Goal: Task Accomplishment & Management: Manage account settings

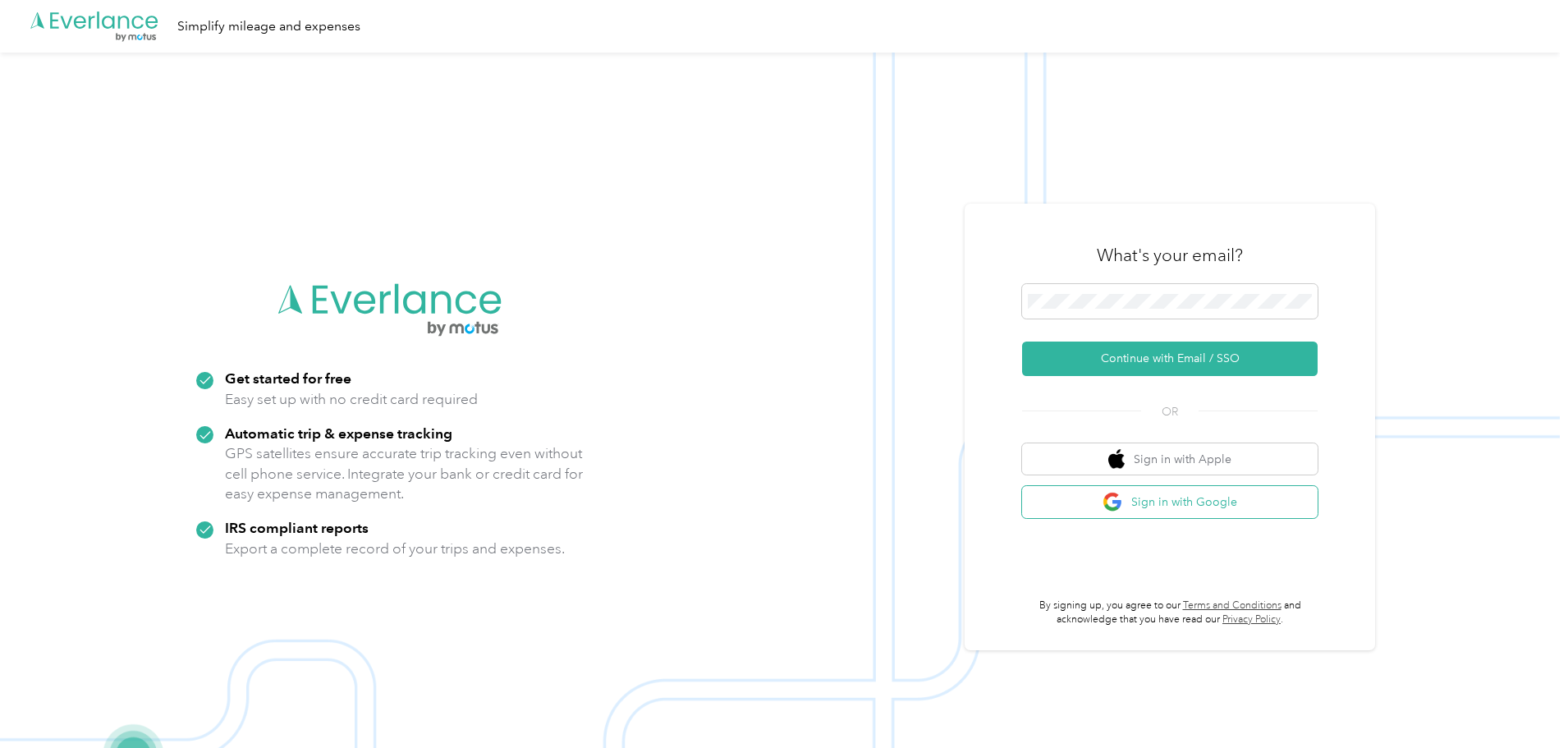
click at [1145, 507] on button "Sign in with Google" at bounding box center [1169, 502] width 295 height 32
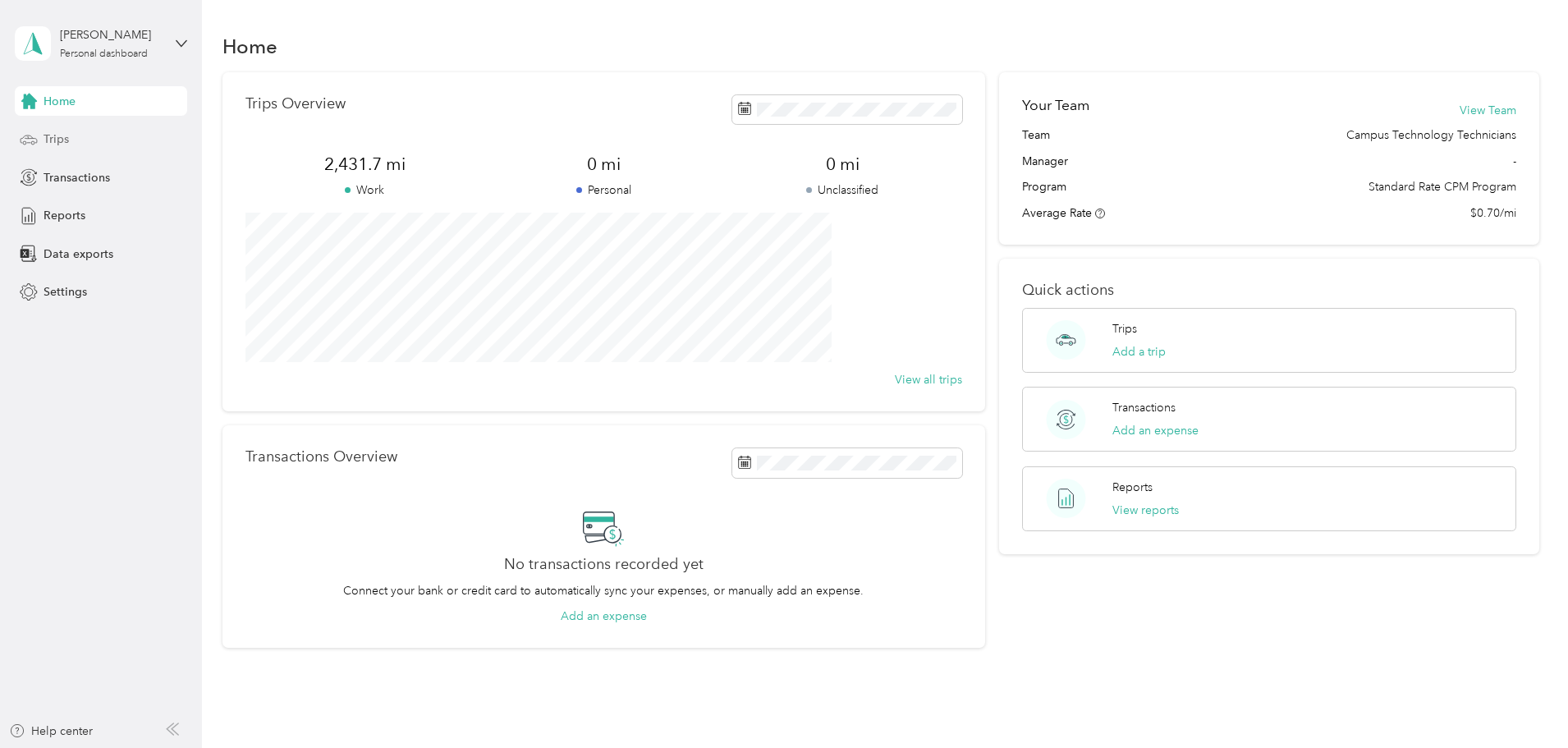
click at [48, 135] on span "Trips" at bounding box center [56, 139] width 25 height 17
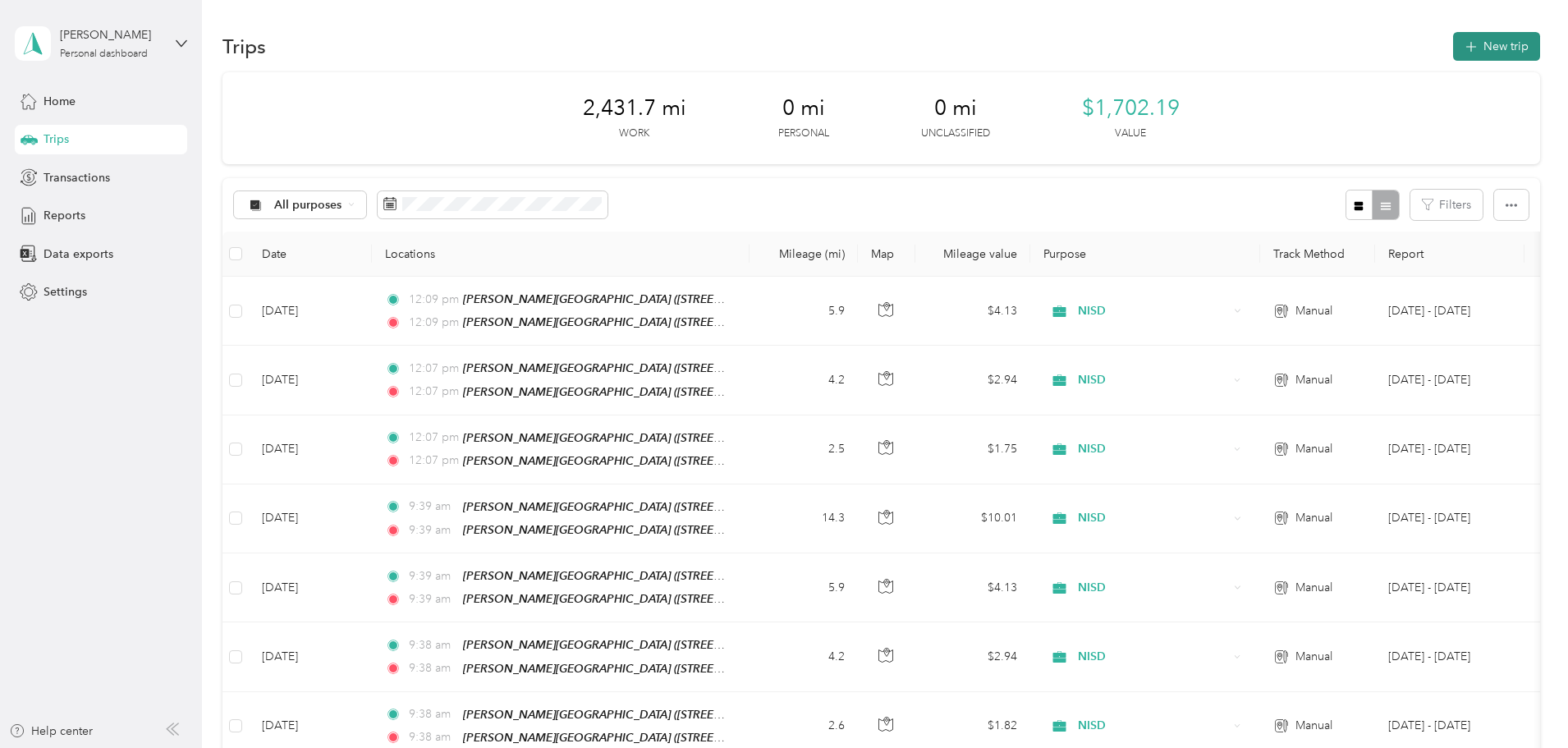
click at [1453, 44] on button "New trip" at bounding box center [1496, 46] width 87 height 29
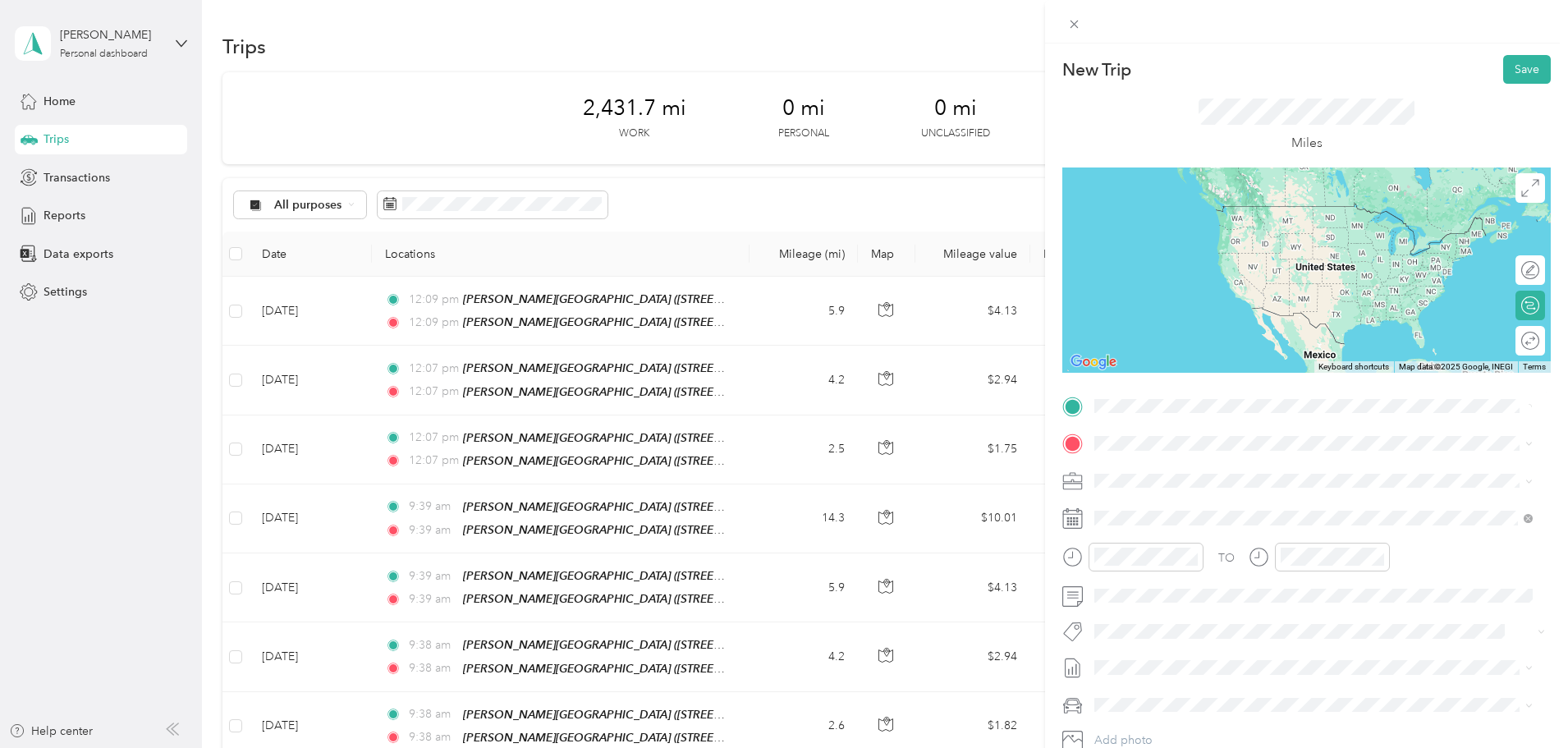
click at [1302, 475] on div "TEAM [PERSON_NAME][GEOGRAPHIC_DATA]" at bounding box center [1263, 474] width 276 height 21
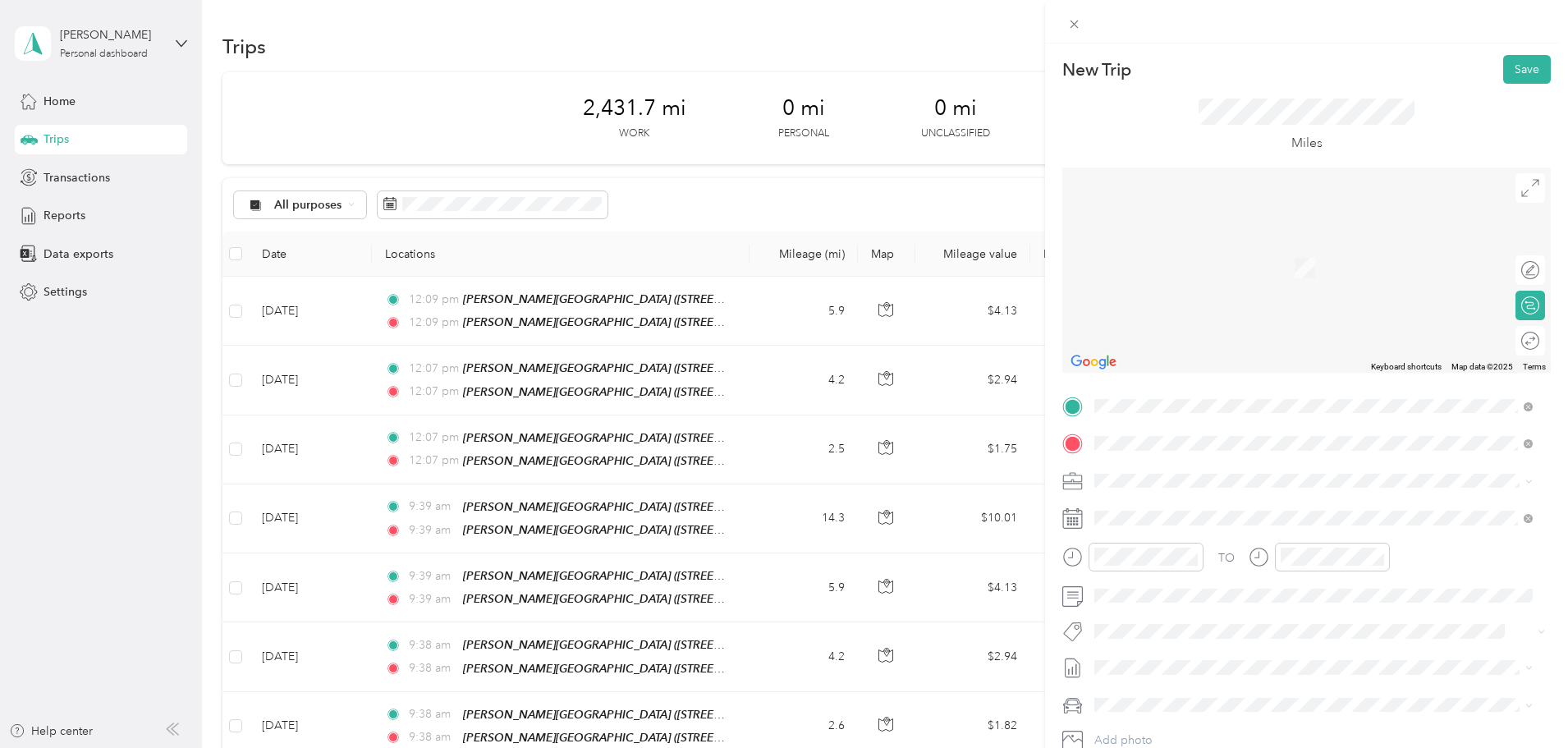
click at [1232, 680] on strong "[PERSON_NAME][GEOGRAPHIC_DATA]" at bounding box center [1291, 683] width 219 height 15
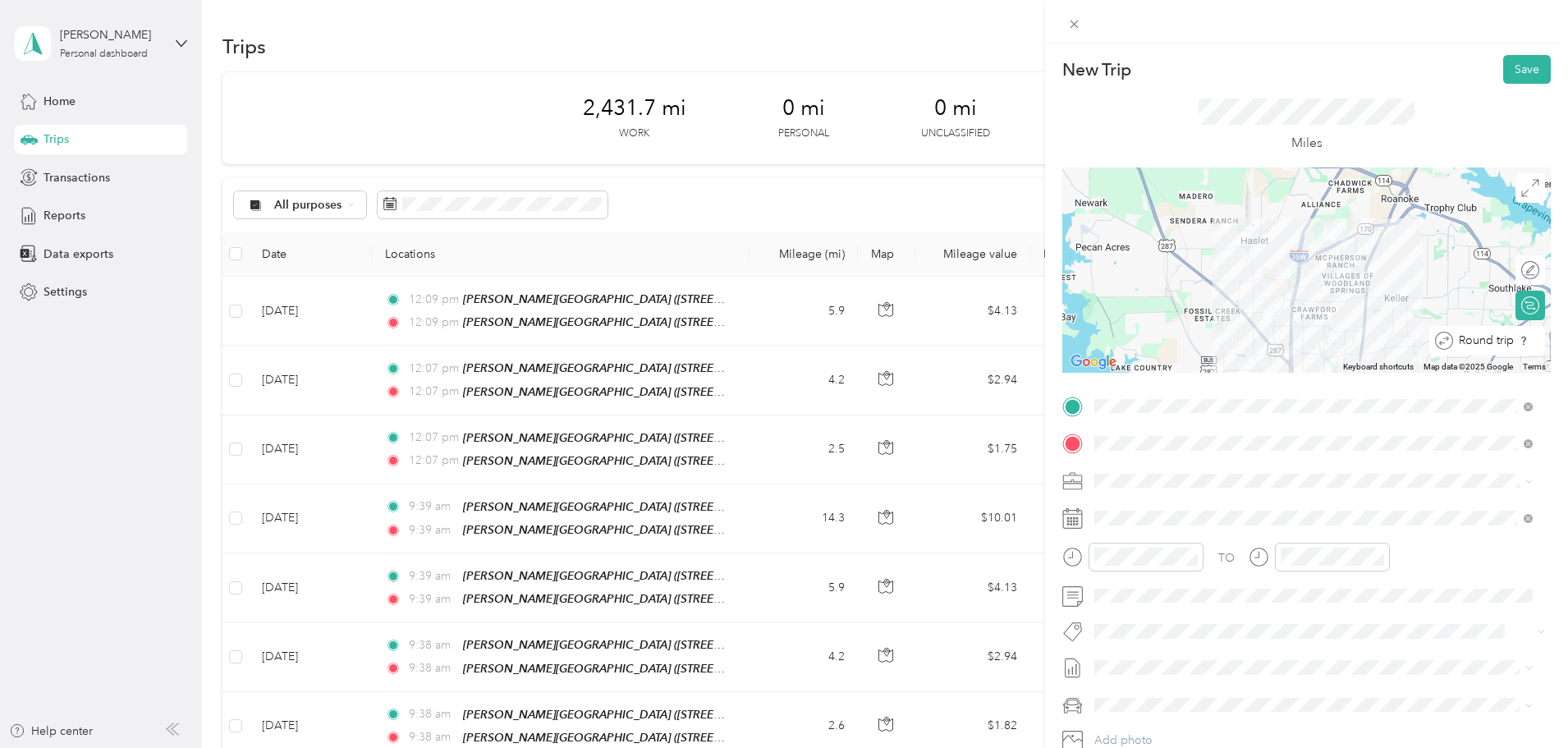
click at [1519, 342] on div "Round trip" at bounding box center [1496, 340] width 86 height 17
click at [1514, 342] on div at bounding box center [1522, 340] width 34 height 17
click at [1514, 58] on button "Save" at bounding box center [1527, 69] width 48 height 29
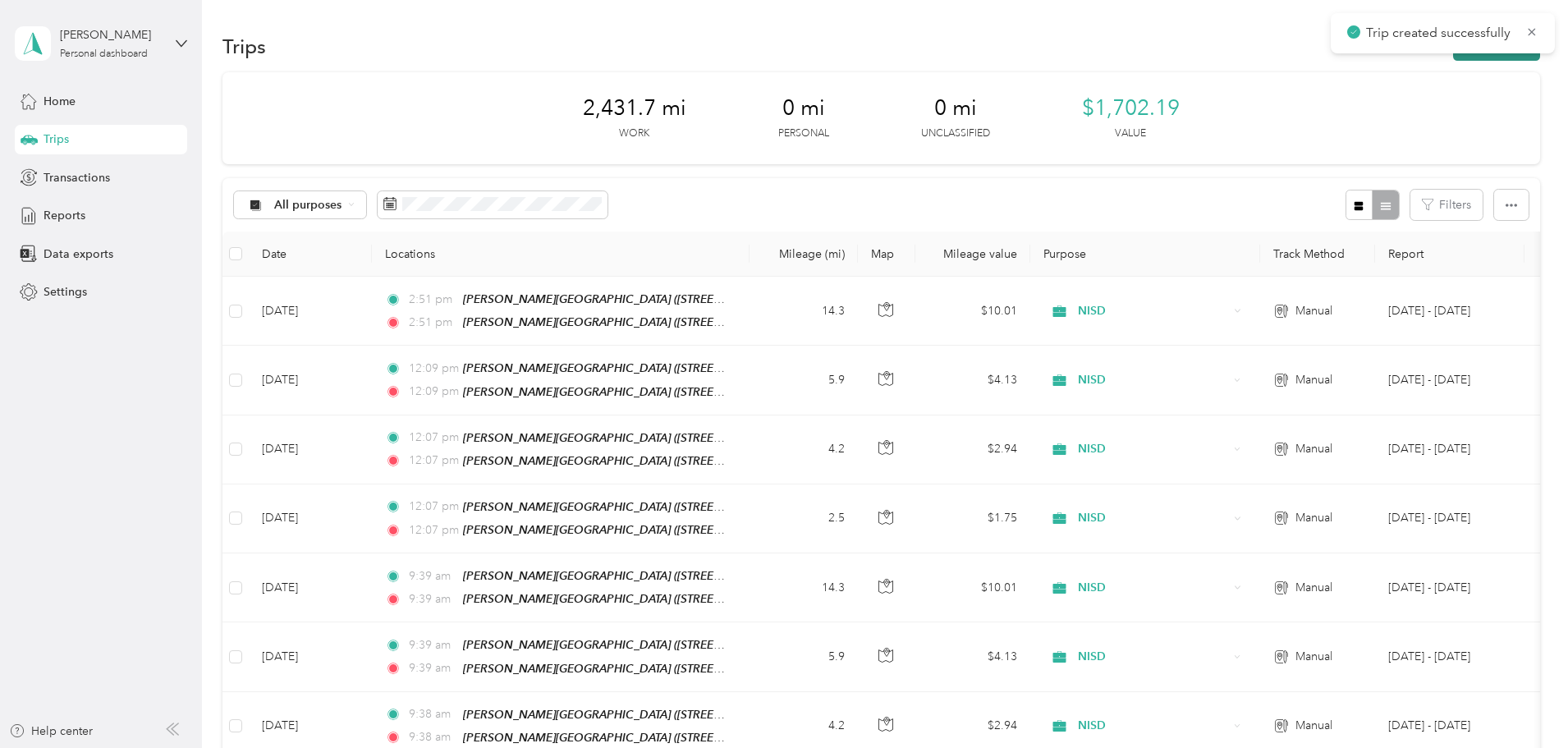
click at [1453, 58] on button "New trip" at bounding box center [1496, 46] width 87 height 29
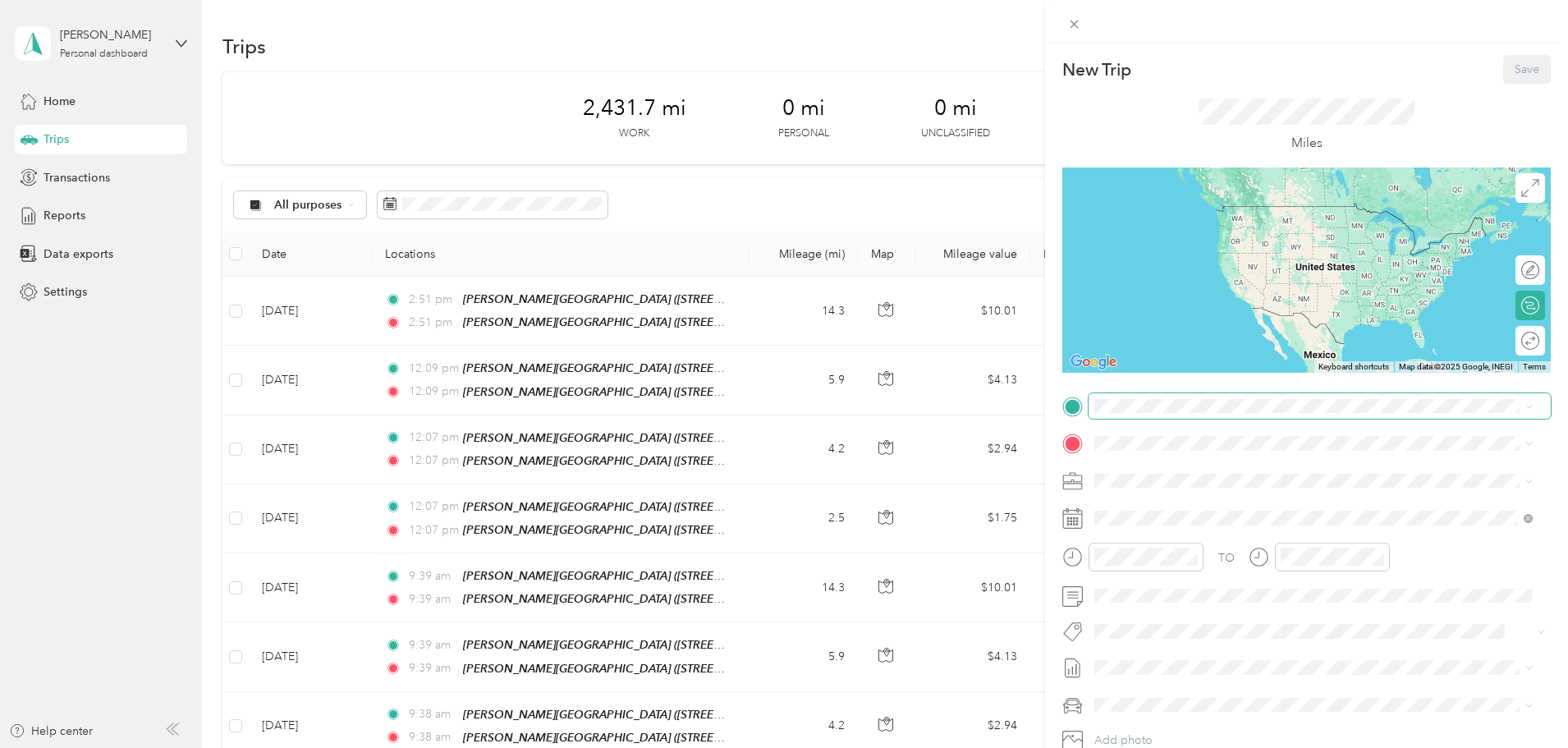
click at [1132, 414] on span at bounding box center [1319, 406] width 462 height 26
click at [1283, 483] on div "TEAM [PERSON_NAME][GEOGRAPHIC_DATA] [STREET_ADDRESS][US_STATE]" at bounding box center [1263, 484] width 276 height 40
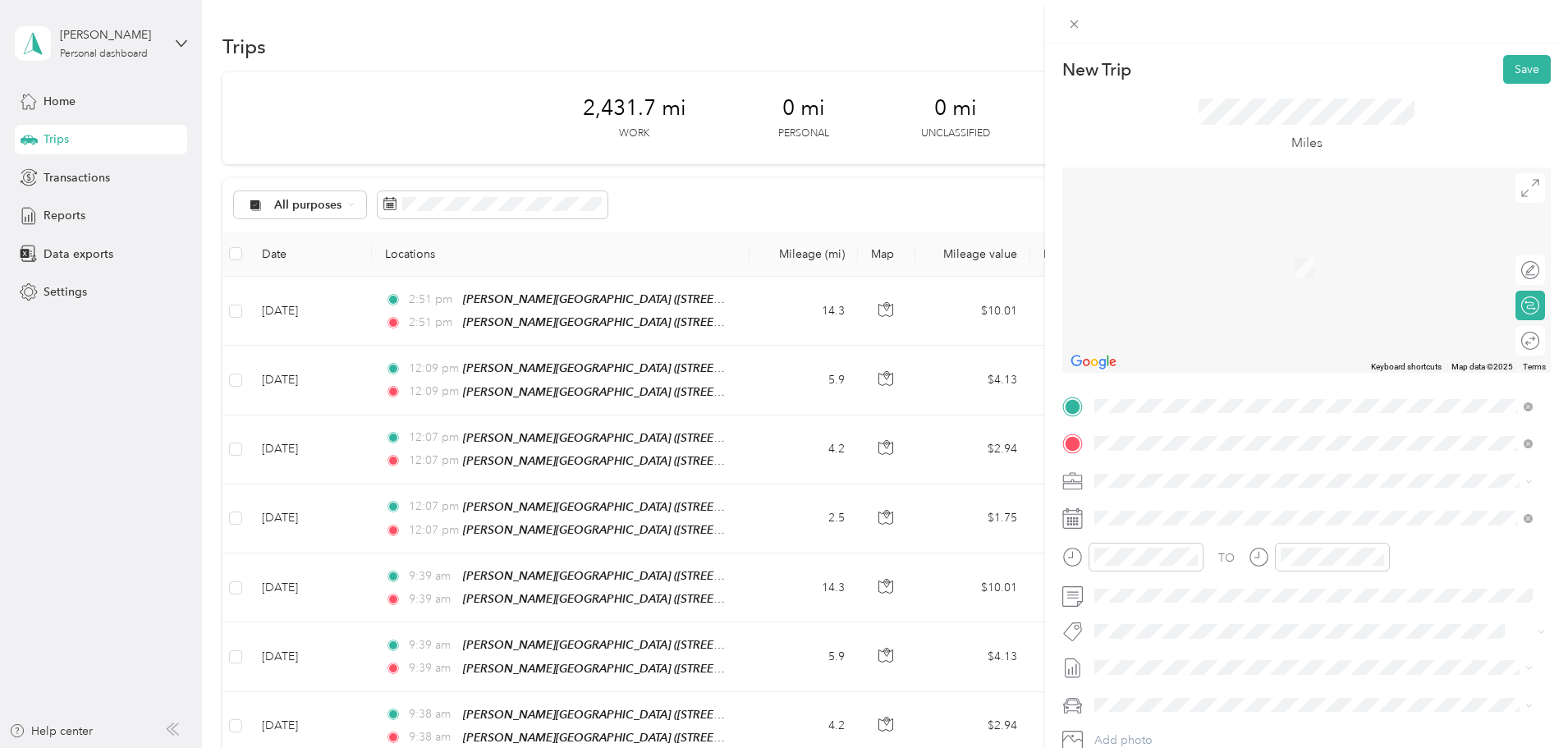
click at [1224, 515] on div "TEAM [PERSON_NAME][GEOGRAPHIC_DATA]" at bounding box center [1263, 511] width 276 height 21
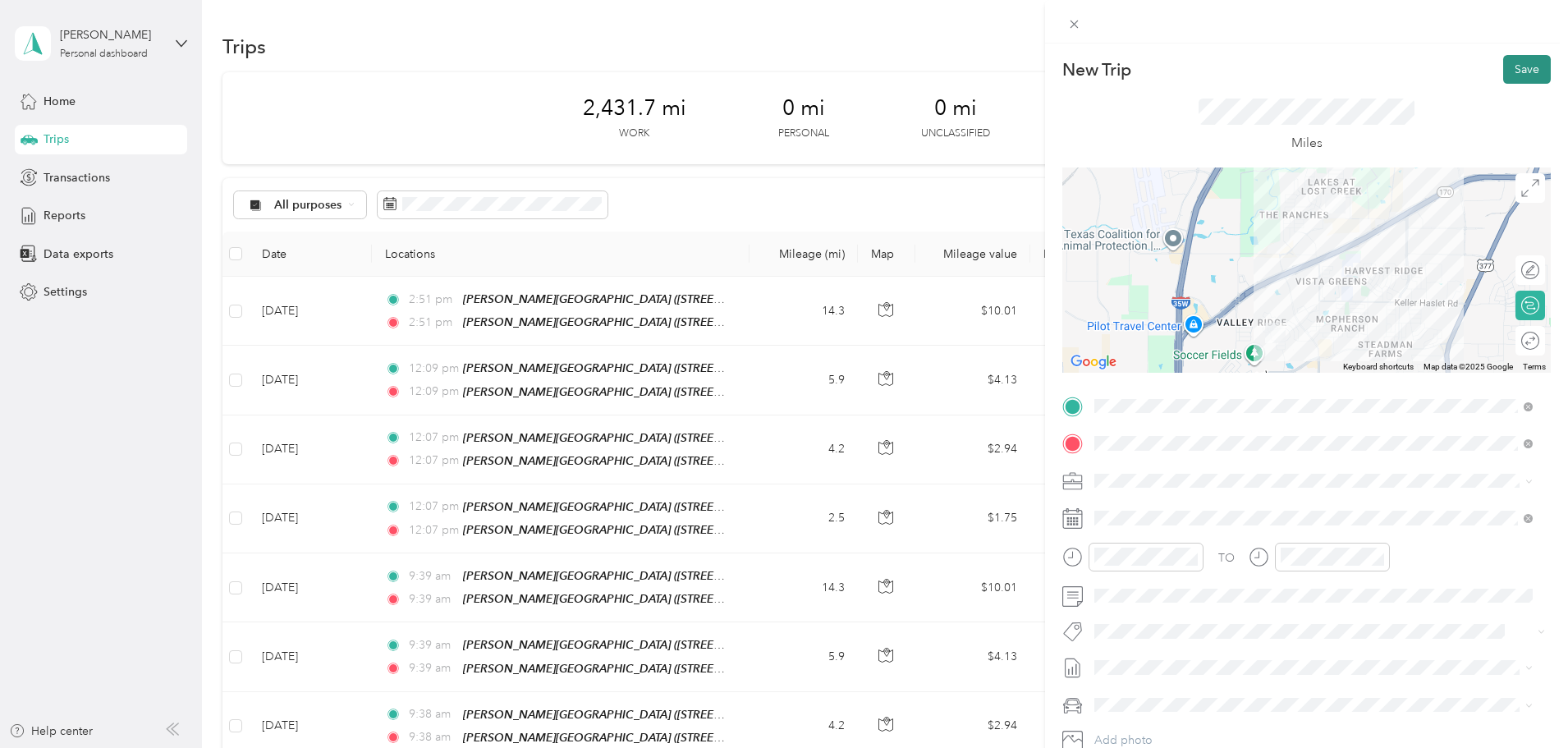
click at [1510, 66] on button "Save" at bounding box center [1527, 69] width 48 height 29
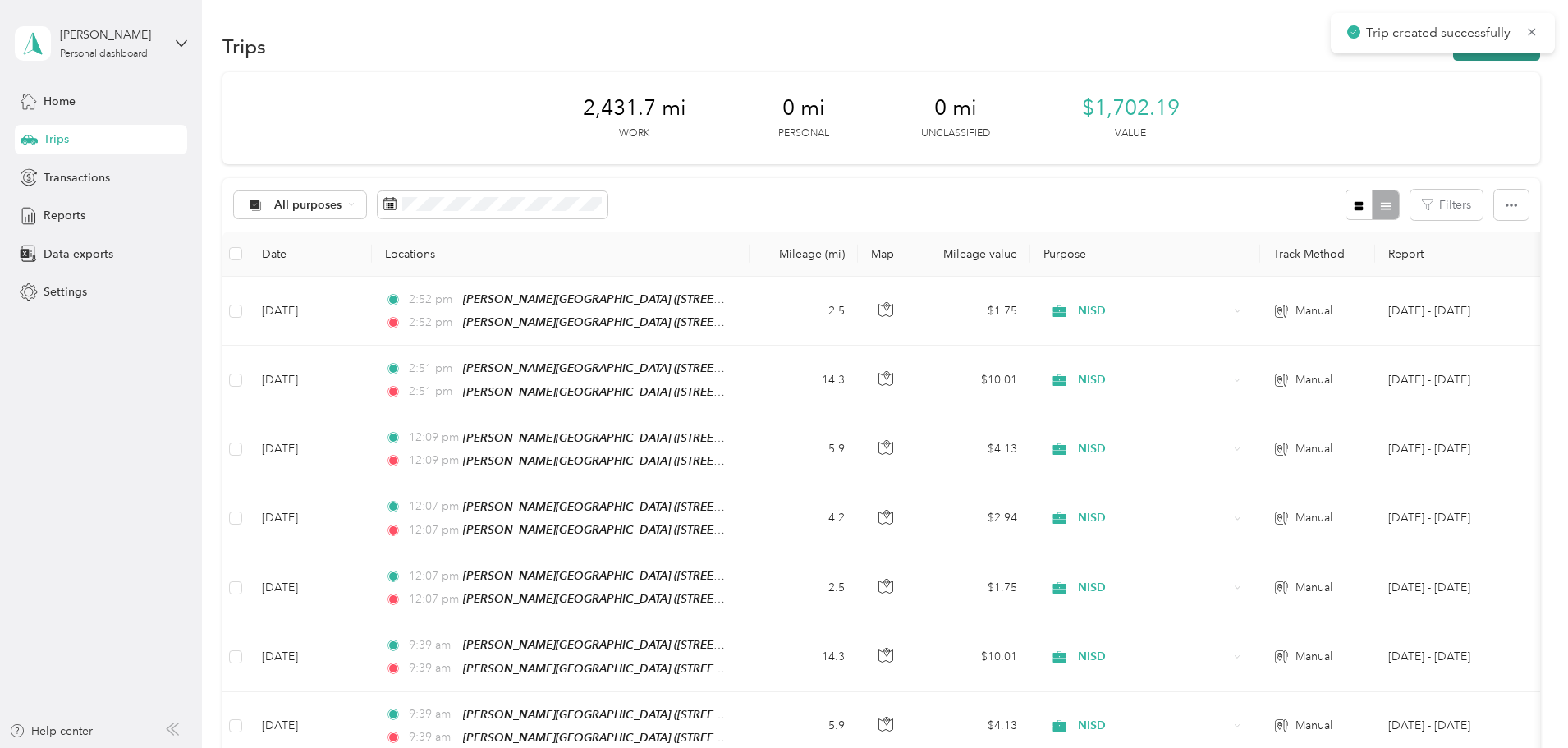
click at [1453, 53] on button "New trip" at bounding box center [1496, 46] width 87 height 29
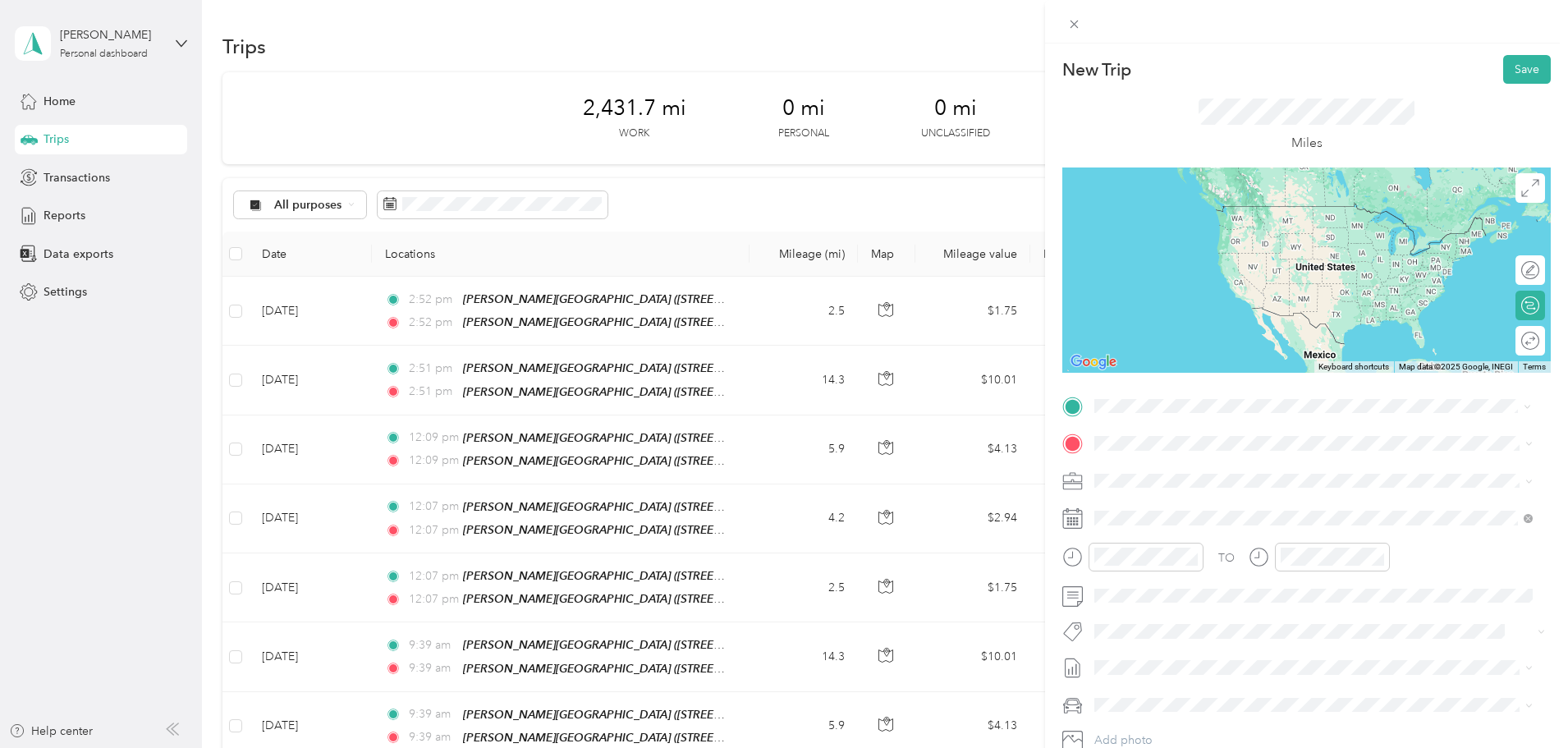
click at [1191, 465] on div "TEAM [PERSON_NAME][GEOGRAPHIC_DATA]" at bounding box center [1263, 473] width 276 height 21
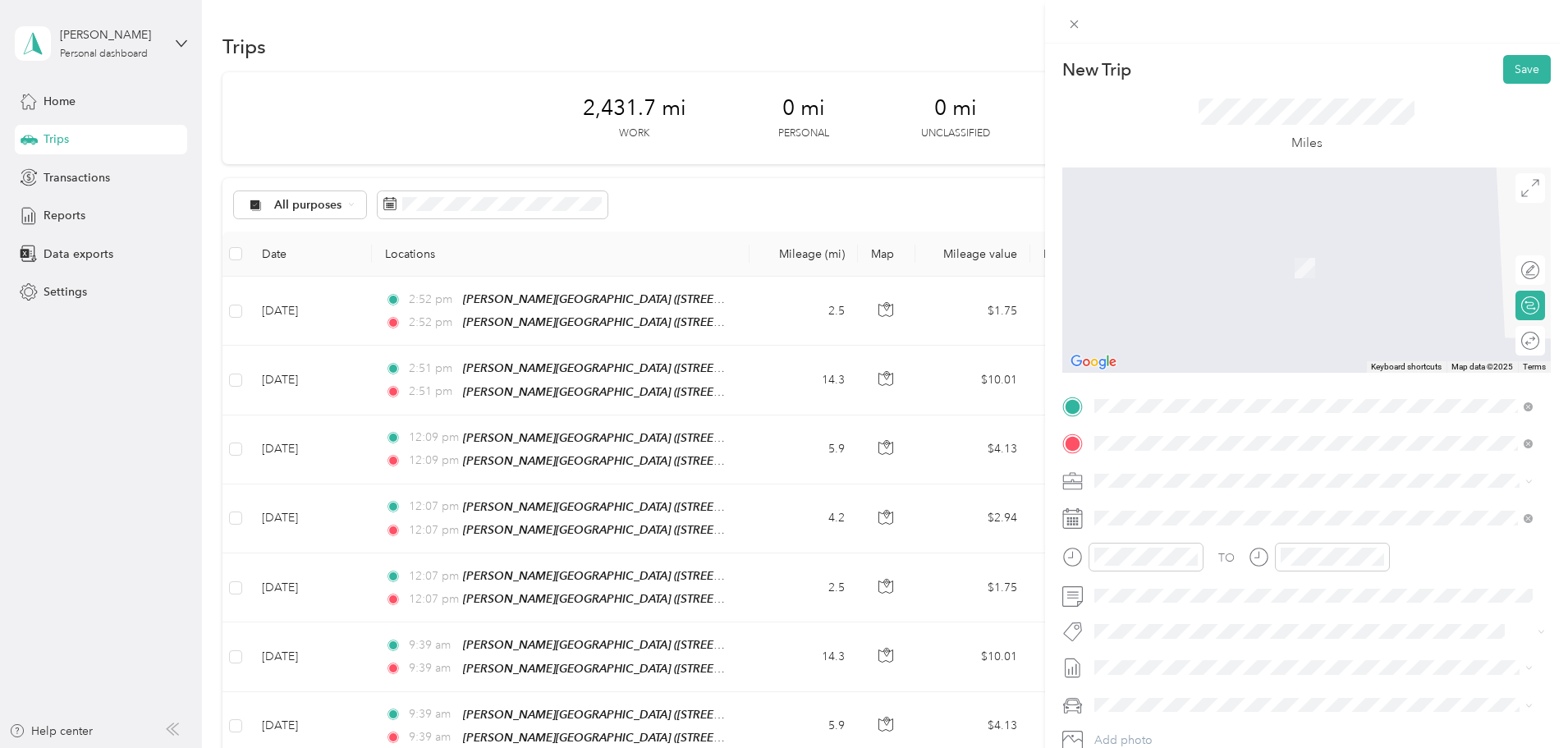
click at [1260, 621] on div "TEAM Central Office" at bounding box center [1252, 626] width 255 height 21
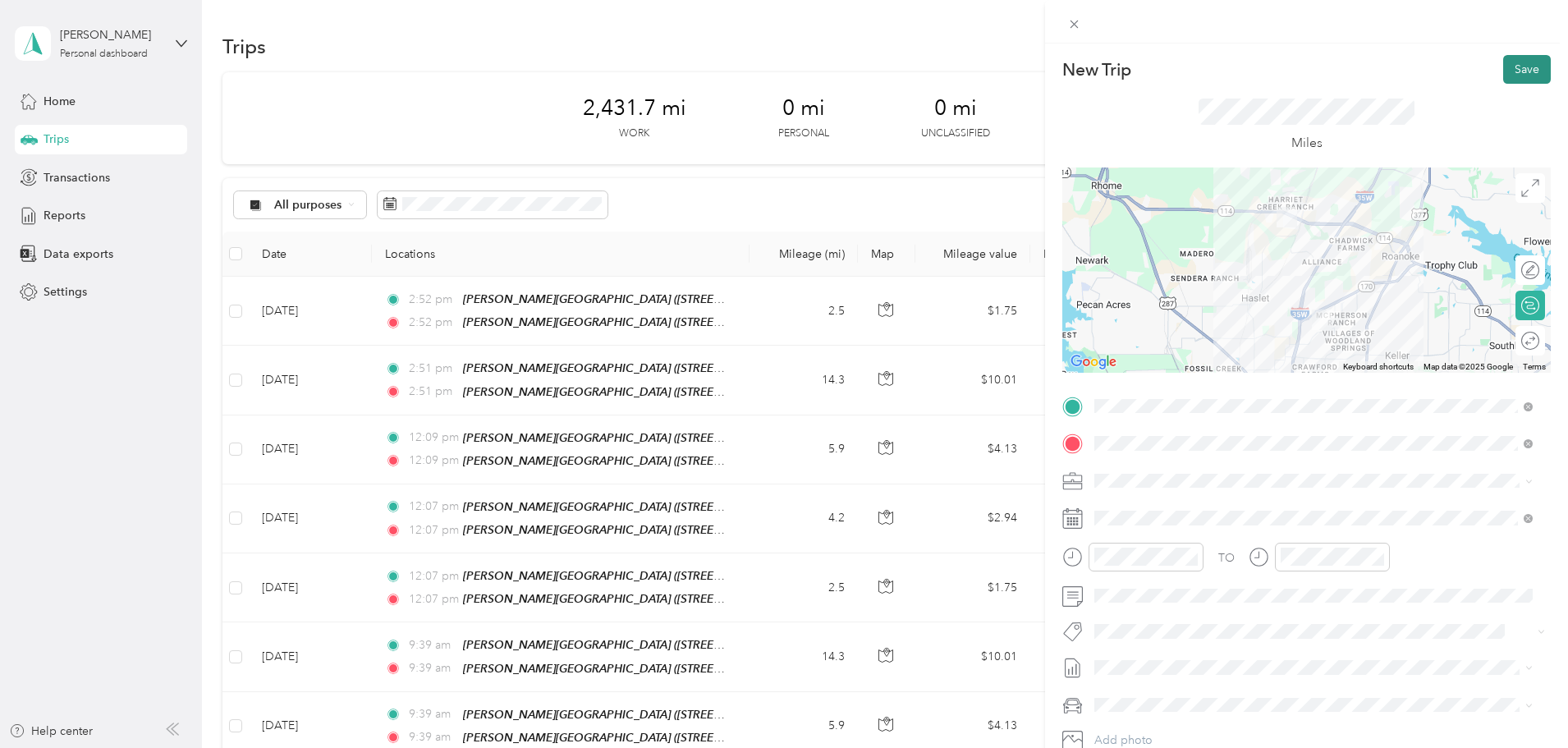
click at [1511, 75] on button "Save" at bounding box center [1527, 69] width 48 height 29
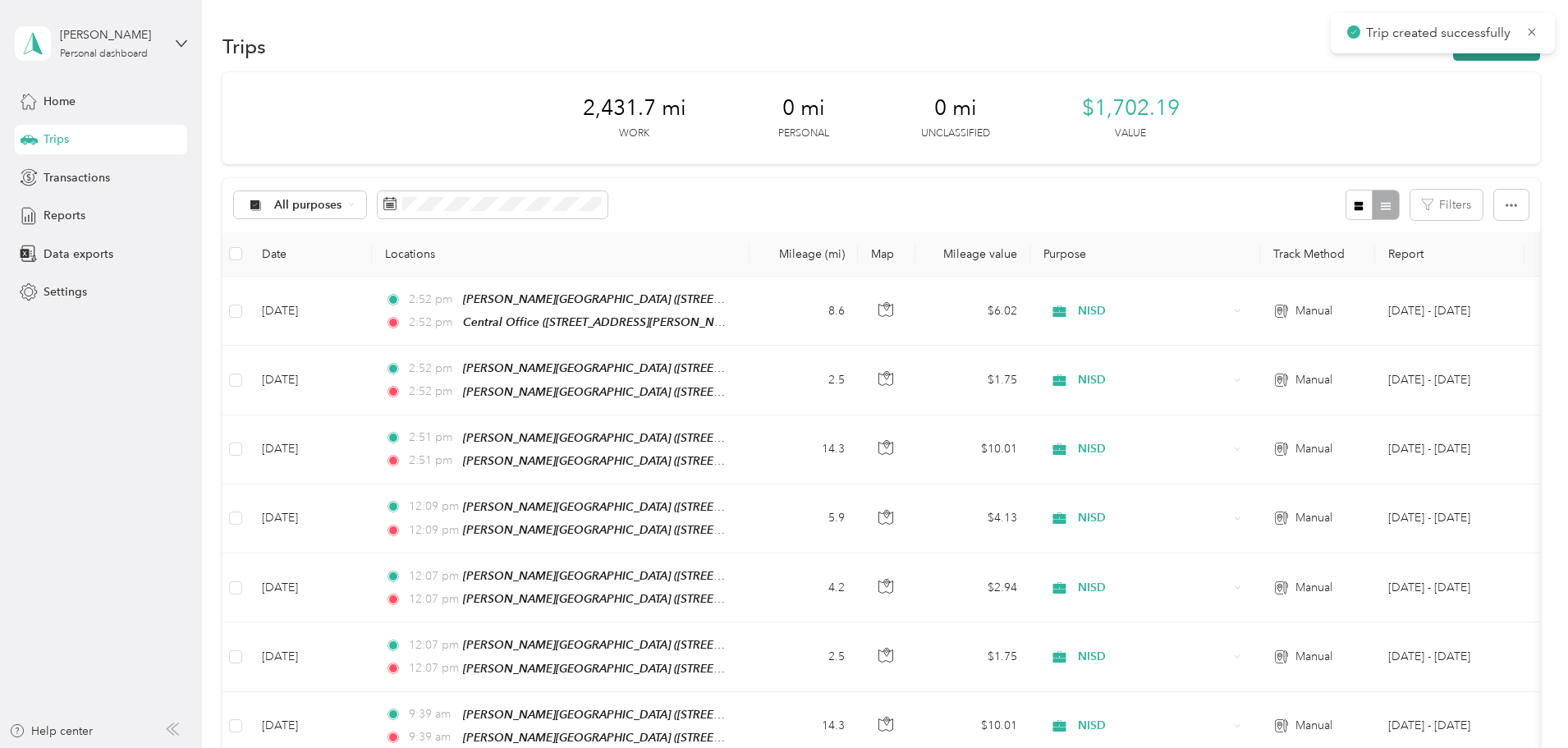
click at [1453, 58] on button "New trip" at bounding box center [1496, 46] width 87 height 29
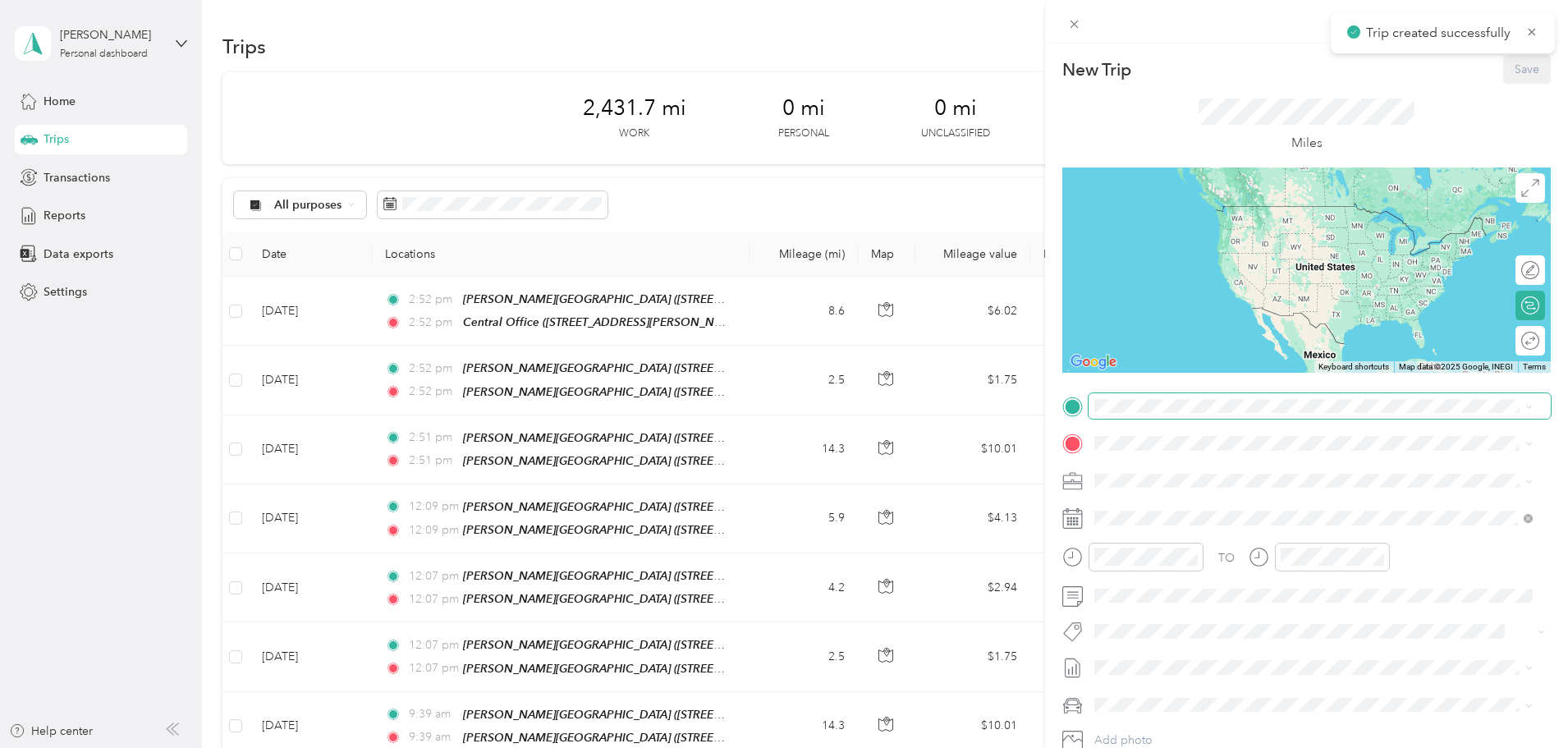
click at [1119, 414] on span at bounding box center [1319, 406] width 462 height 26
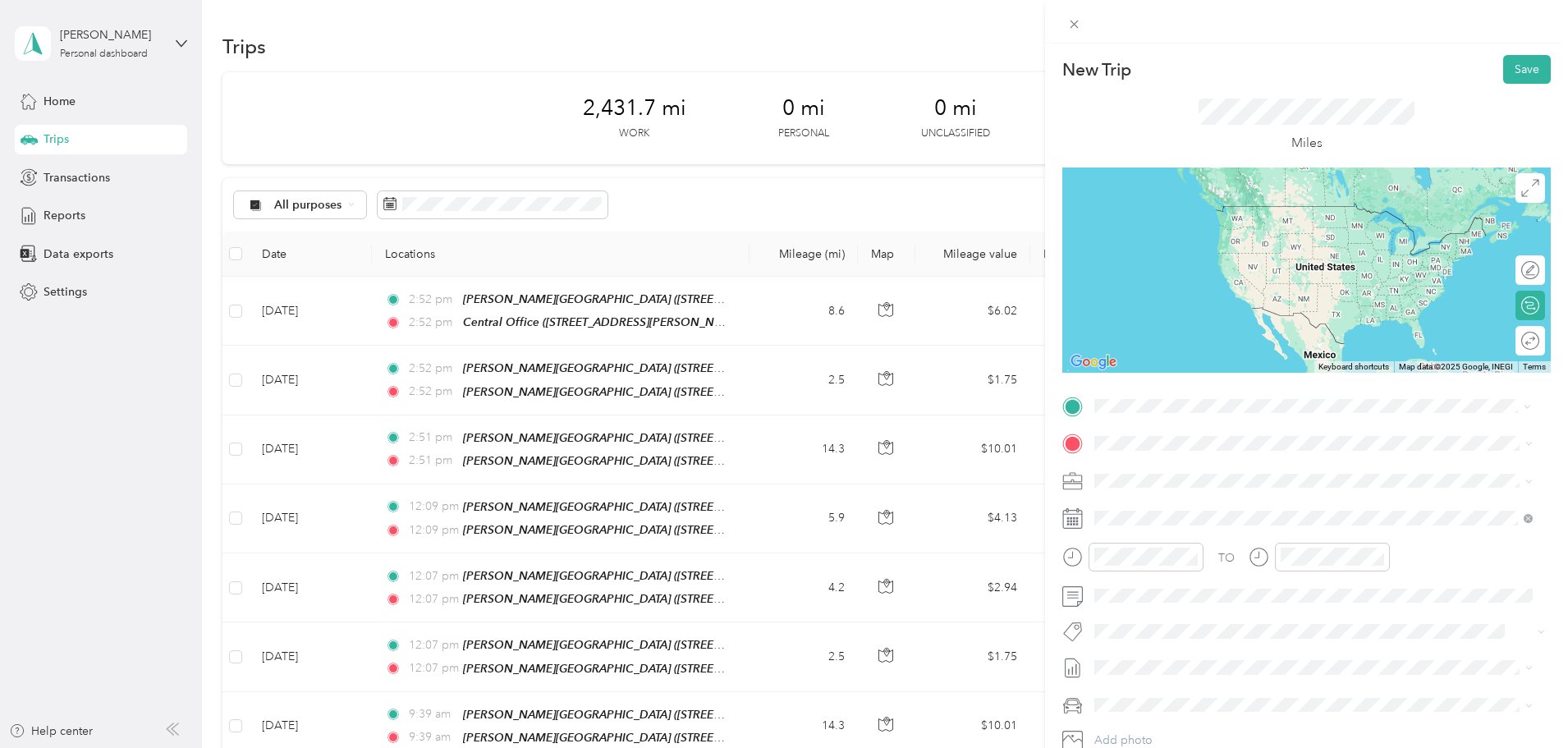
click at [1216, 575] on div "TEAM Central Office [STREET_ADDRESS][PERSON_NAME][US_STATE]" at bounding box center [1313, 598] width 427 height 46
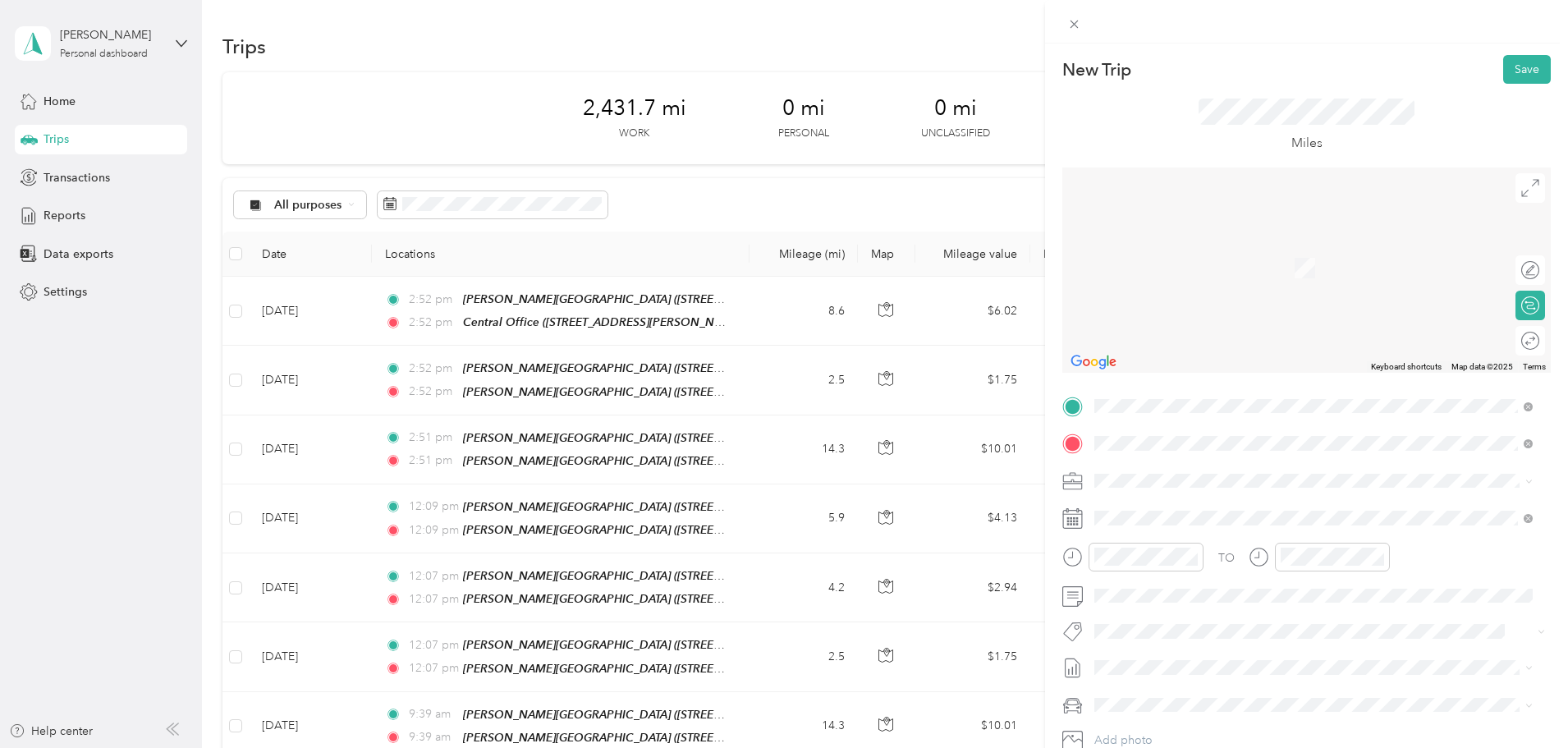
click at [1244, 510] on strong "[PERSON_NAME][GEOGRAPHIC_DATA]" at bounding box center [1291, 511] width 219 height 15
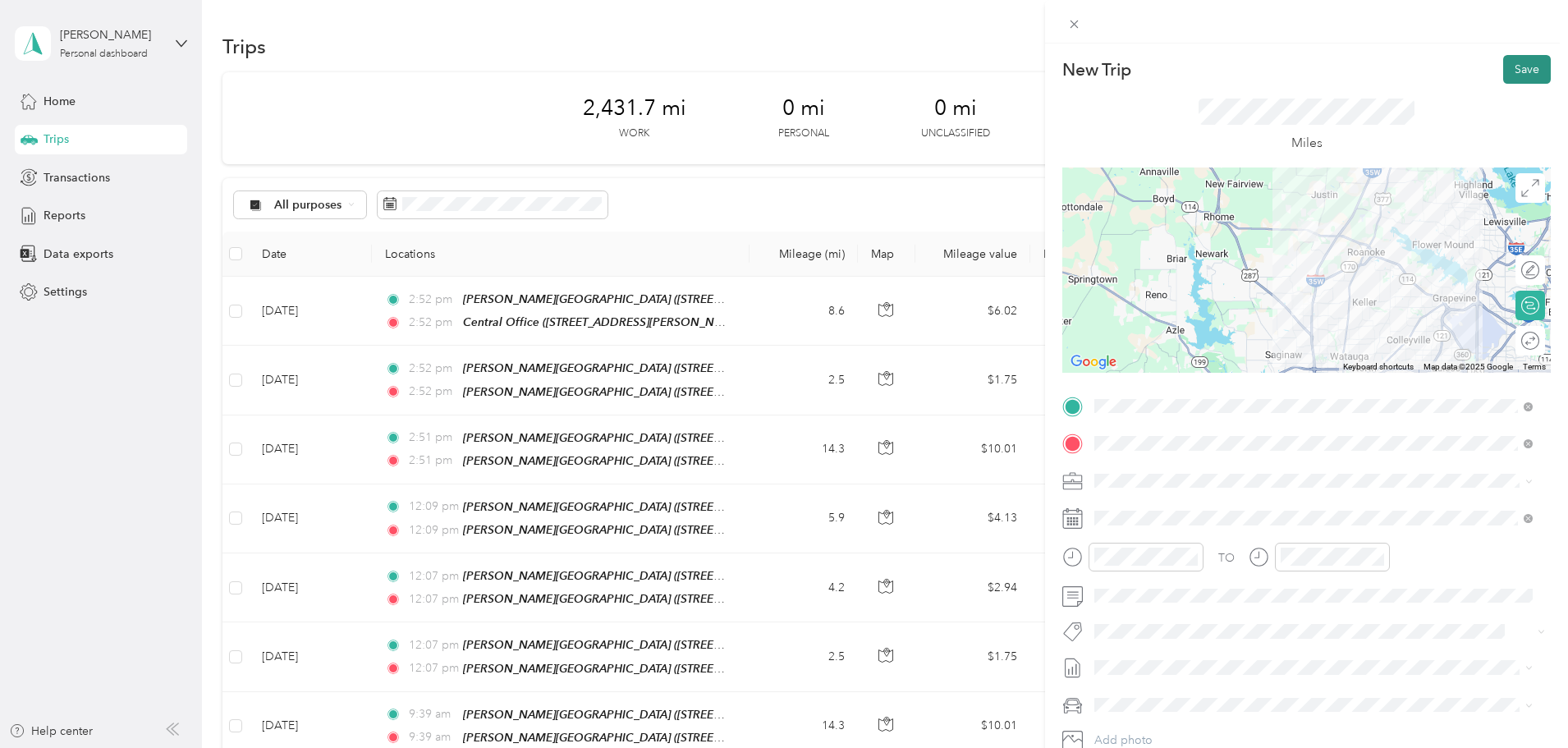
click at [1505, 58] on button "Save" at bounding box center [1527, 69] width 48 height 29
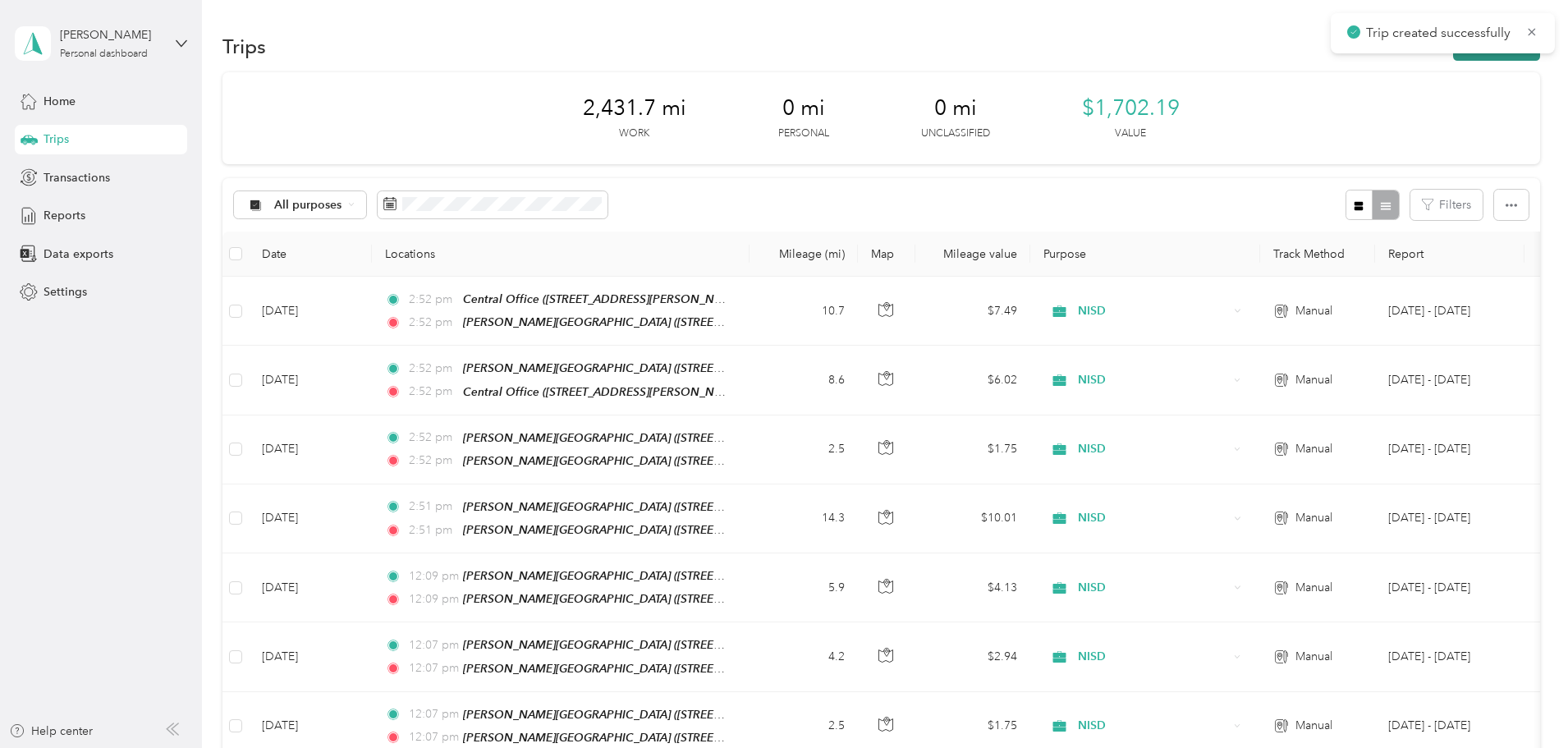
click at [1453, 58] on button "New trip" at bounding box center [1496, 46] width 87 height 29
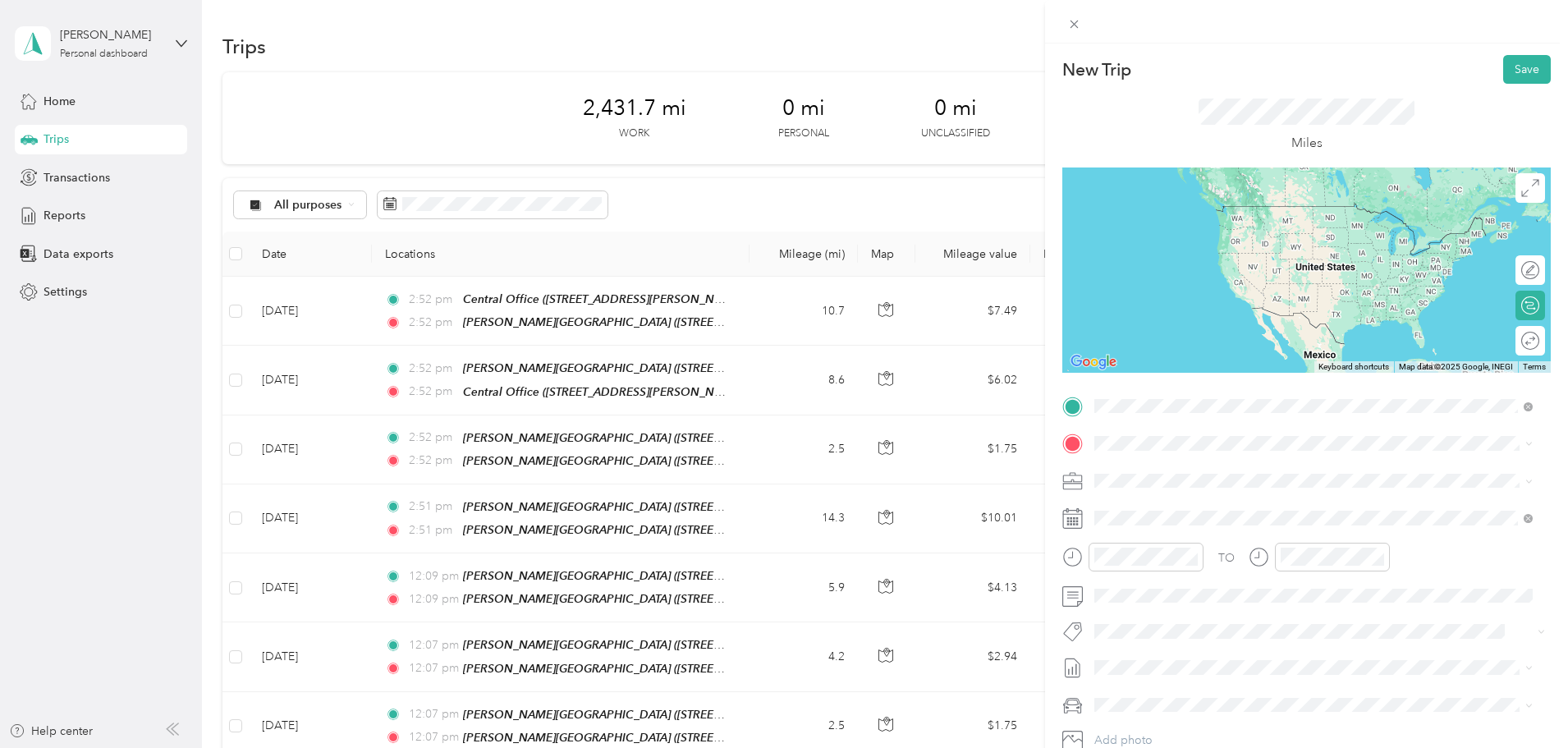
click at [1173, 509] on ol "From your Favorite places TEAM [PERSON_NAME][GEOGRAPHIC_DATA] [STREET_ADDRESS][…" at bounding box center [1313, 535] width 450 height 230
click at [1217, 480] on div "TEAM [PERSON_NAME][GEOGRAPHIC_DATA] [STREET_ADDRESS][US_STATE]" at bounding box center [1263, 483] width 276 height 40
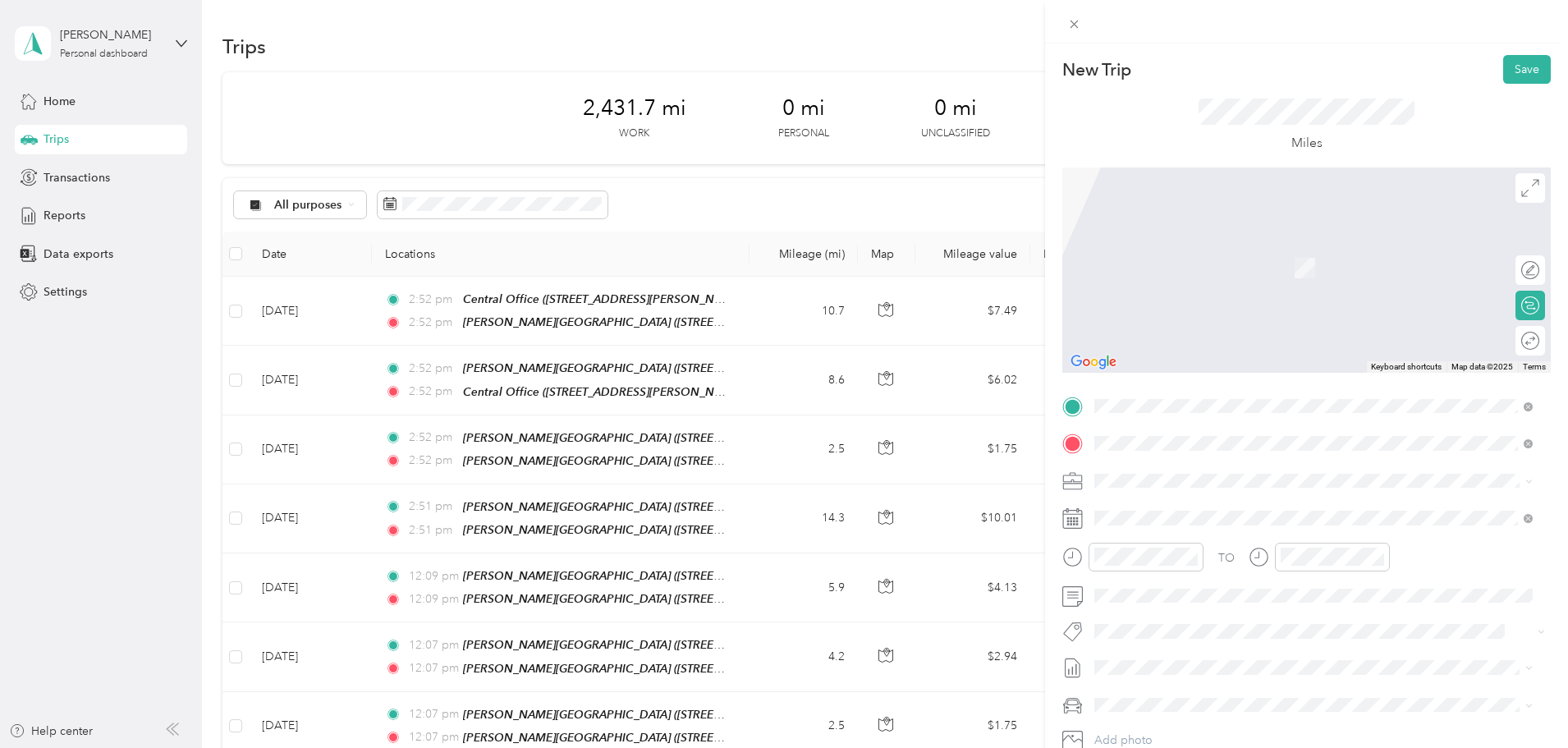
click at [1229, 522] on div "TEAM [PERSON_NAME][GEOGRAPHIC_DATA] [STREET_ADDRESS][US_STATE]" at bounding box center [1263, 521] width 276 height 40
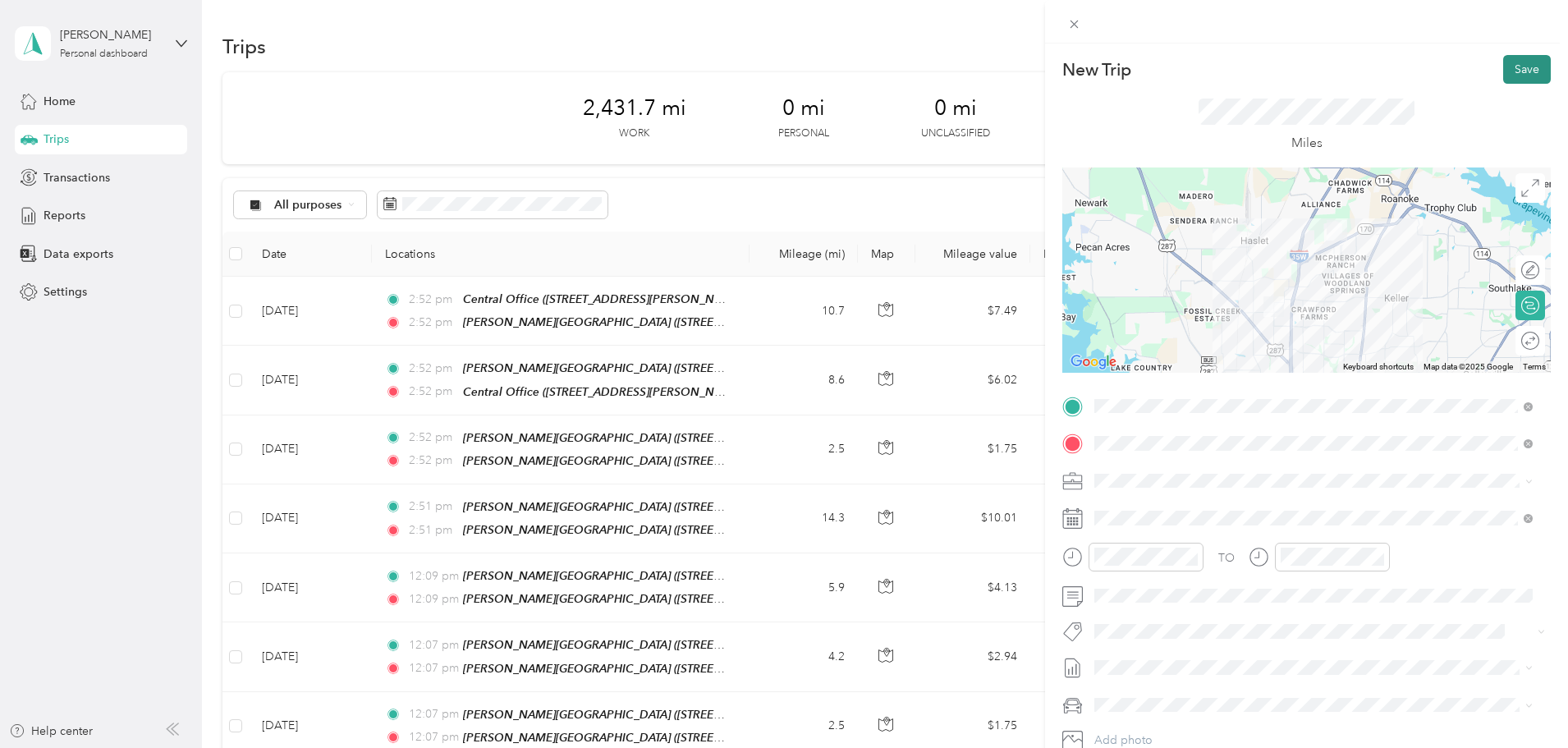
click at [1505, 71] on button "Save" at bounding box center [1527, 69] width 48 height 29
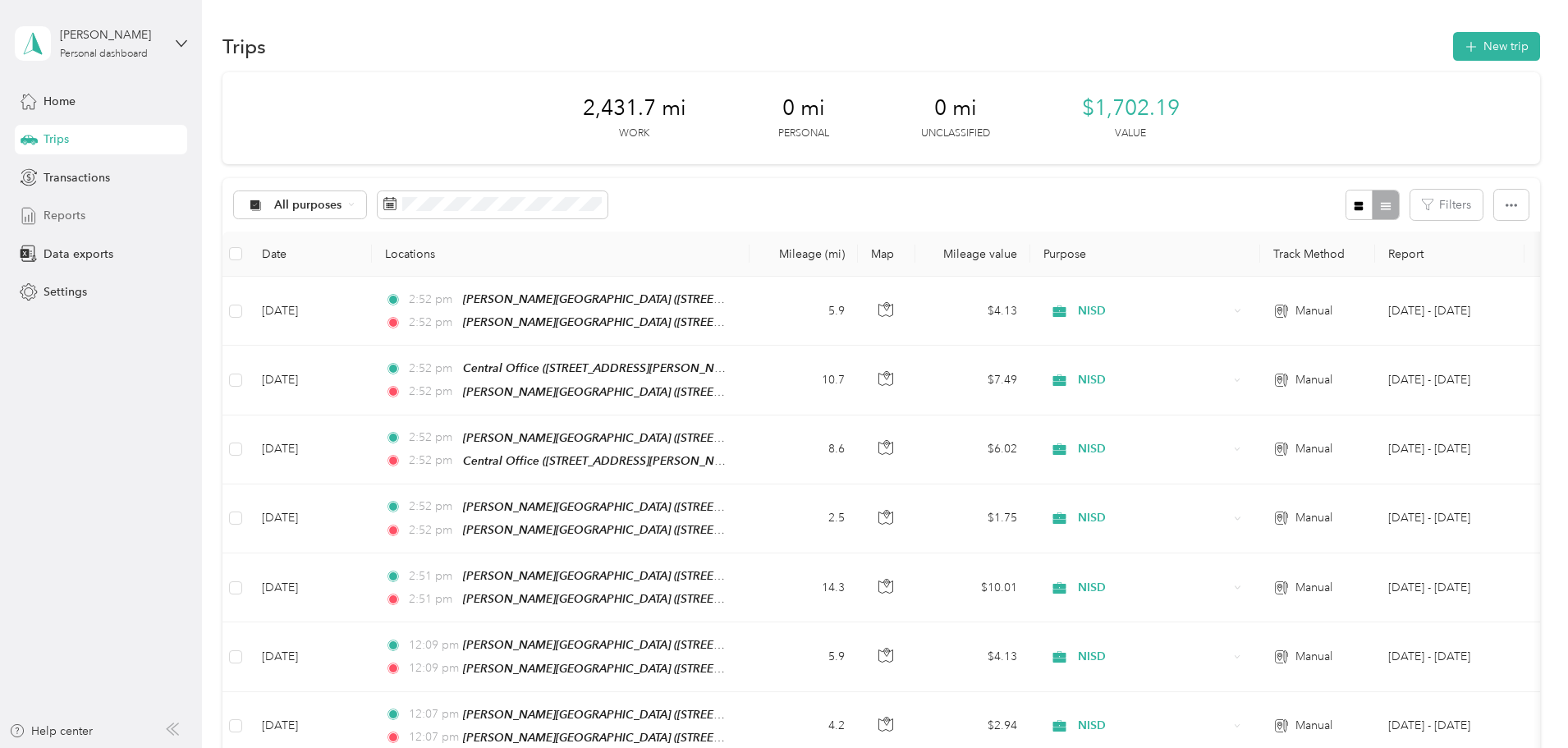
click at [58, 222] on span "Reports" at bounding box center [65, 215] width 42 height 17
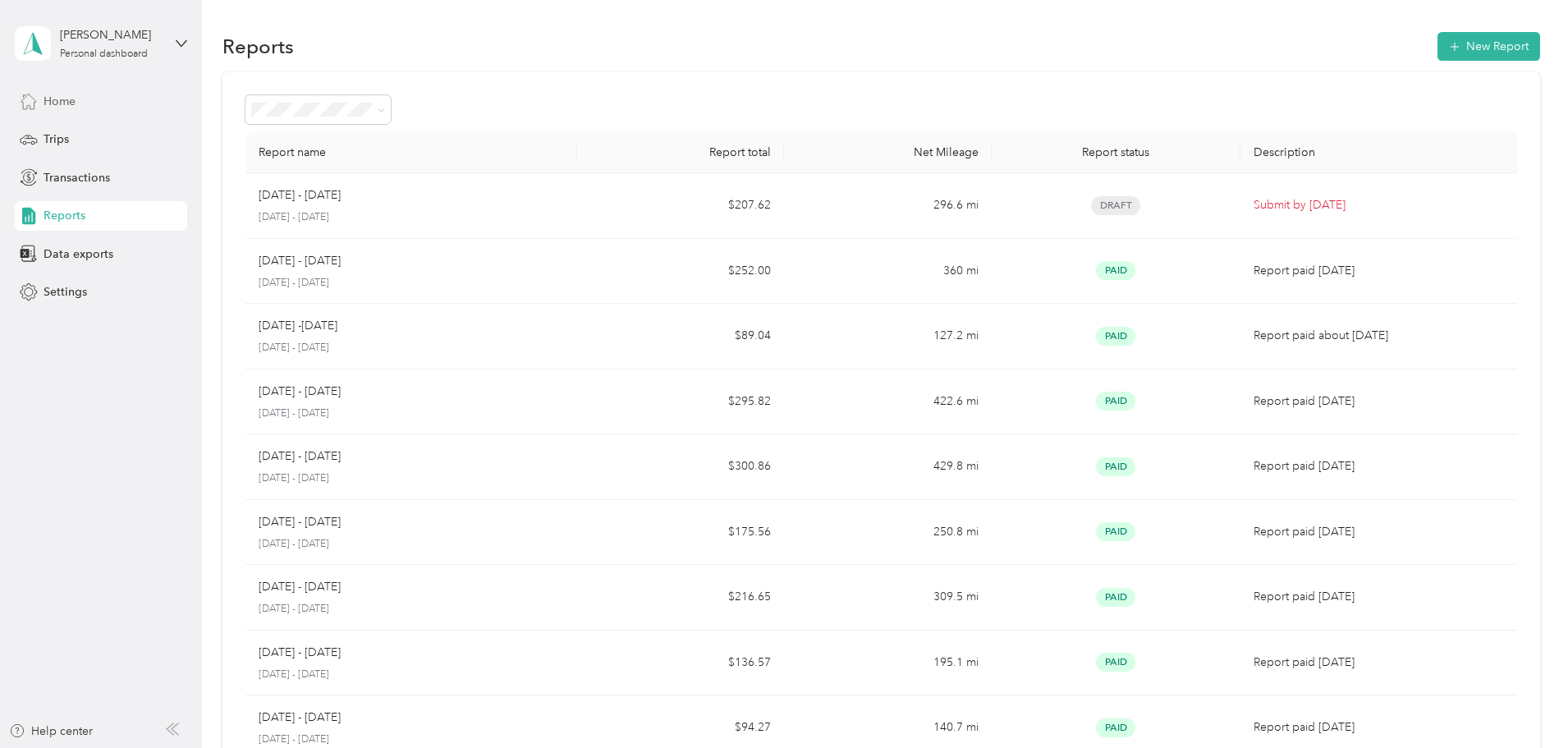
click at [64, 112] on div "Home" at bounding box center [101, 101] width 172 height 30
